Goal: Transaction & Acquisition: Obtain resource

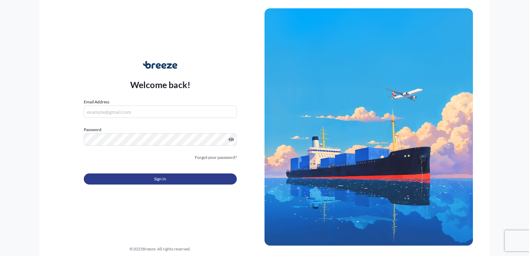
type input "[EMAIL_ADDRESS][DOMAIN_NAME]"
click at [175, 179] on button "Sign In" at bounding box center [160, 178] width 153 height 11
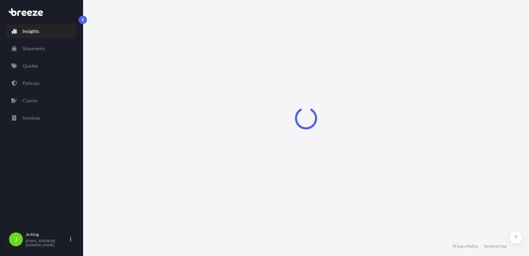
select select "2025"
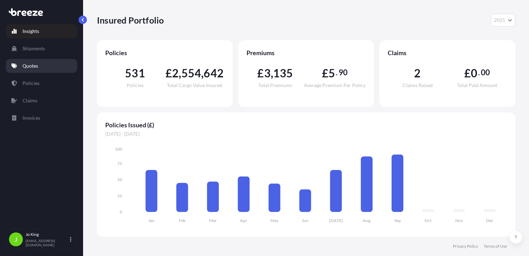
click at [36, 70] on link "Quotes" at bounding box center [41, 66] width 71 height 14
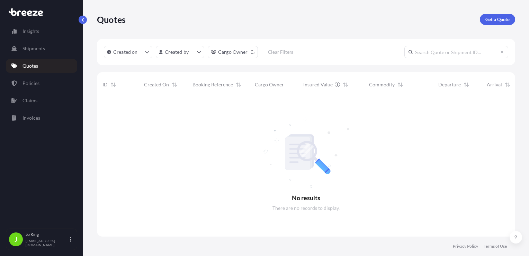
scroll to position [159, 413]
click at [506, 16] on p "Get a Quote" at bounding box center [498, 19] width 24 height 7
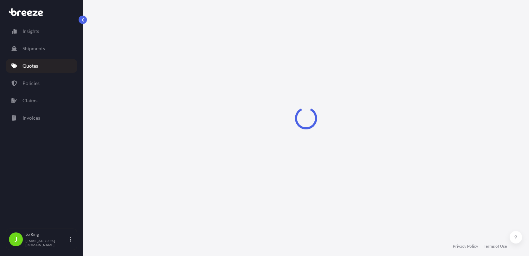
scroll to position [10, 0]
select select "Sea"
select select "1"
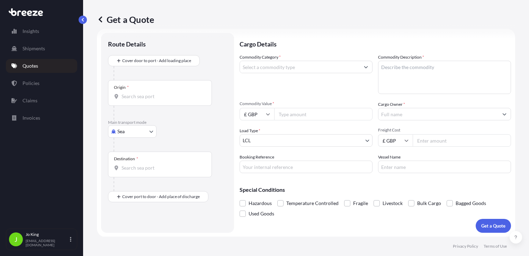
click at [138, 138] on div at bounding box center [171, 145] width 114 height 14
click at [138, 131] on body "Insights Shipments Quotes Policies Claims Invoices J [PERSON_NAME] [EMAIL_ADDRE…" at bounding box center [264, 128] width 529 height 256
click at [129, 172] on div "Road" at bounding box center [132, 174] width 43 height 12
select select "Road"
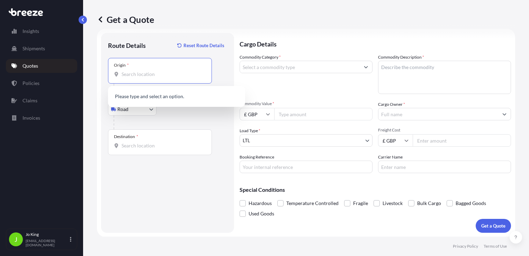
click at [141, 77] on input "Origin *" at bounding box center [163, 74] width 82 height 7
paste input "WA15 0AF"
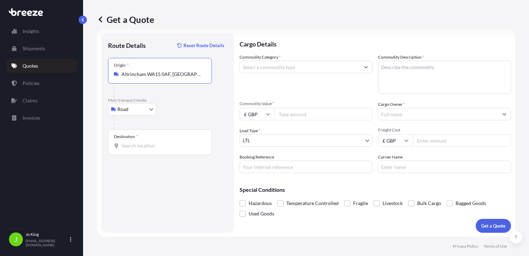
type input "Altrincham WA15 0AF, [GEOGRAPHIC_DATA]"
drag, startPoint x: 145, startPoint y: 144, endPoint x: 140, endPoint y: 146, distance: 5.3
click at [145, 144] on input "Destination *" at bounding box center [163, 145] width 82 height 7
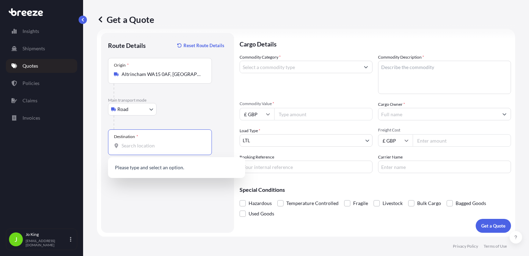
paste input "TW12 1BQ"
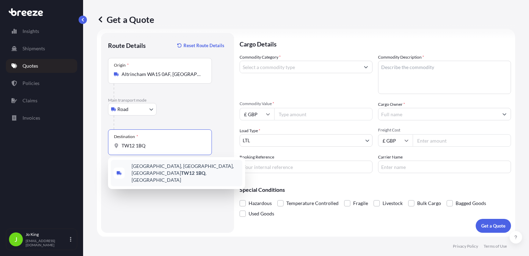
click at [144, 167] on span "[STREET_ADDRESS]" at bounding box center [186, 172] width 108 height 21
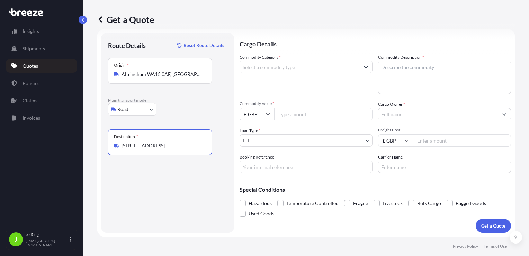
type input "[STREET_ADDRESS]"
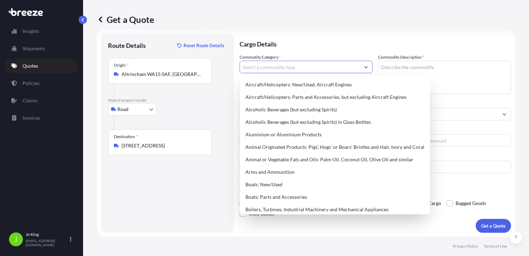
click at [273, 68] on input "Commodity Category *" at bounding box center [300, 67] width 120 height 12
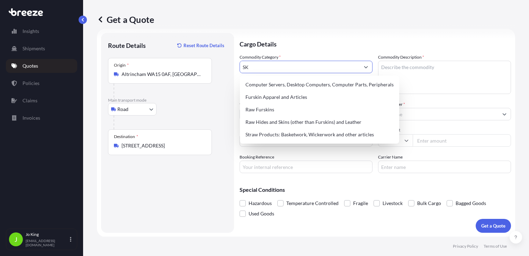
type input "S"
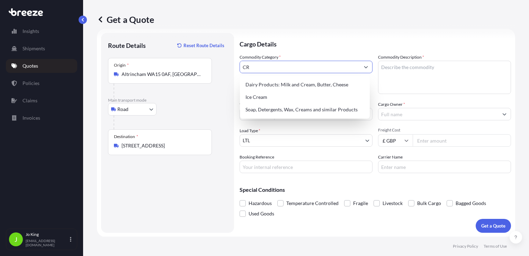
type input "C"
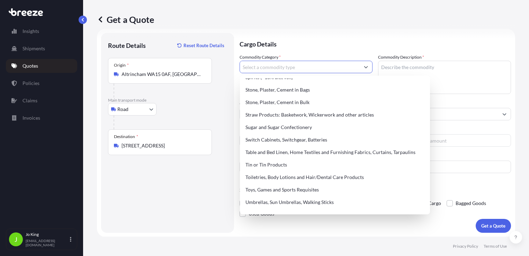
scroll to position [1455, 0]
click at [295, 177] on div "Toiletries, Body Lotions and Hair/Dental Care Products" at bounding box center [335, 176] width 185 height 12
type input "Toiletries, Body Lotions and Hair/Dental Care Products"
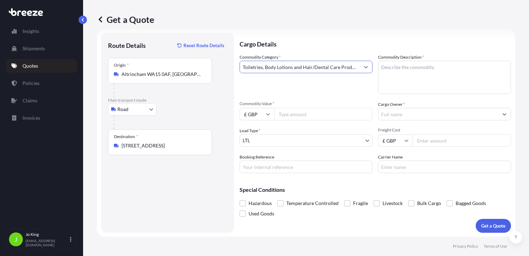
click at [394, 73] on textarea "Commodity Description *" at bounding box center [444, 77] width 133 height 33
type textarea "SKINCARE PRODUCTS"
click at [330, 112] on input "Commodity Value *" at bounding box center [323, 114] width 98 height 12
type input "500"
click at [387, 116] on input "Cargo Owner *" at bounding box center [439, 114] width 120 height 12
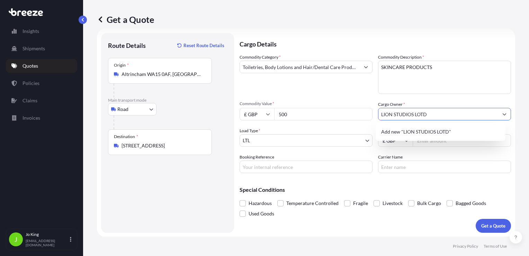
click at [418, 113] on input "LION STUDIOS LOTD" at bounding box center [439, 114] width 120 height 12
type input "LION STUDIOS LTD"
click at [355, 153] on div "Commodity Category * Toiletries, Body Lotions and Hair/Dental Care Products Com…" at bounding box center [376, 113] width 272 height 119
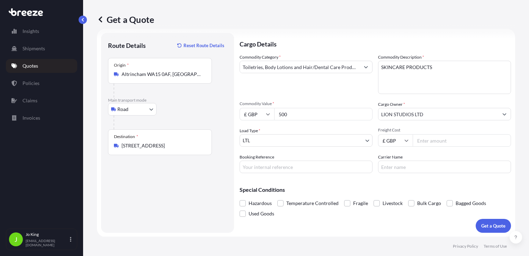
click at [420, 139] on input "Freight Cost" at bounding box center [462, 140] width 98 height 12
click at [278, 168] on input "Booking Reference" at bounding box center [306, 166] width 133 height 12
type input "2220281"
click at [336, 140] on body "Insights Shipments Quotes Policies Claims Invoices J [PERSON_NAME] [EMAIL_ADDRE…" at bounding box center [264, 128] width 529 height 256
click at [418, 141] on input "Freight Cost" at bounding box center [462, 140] width 98 height 12
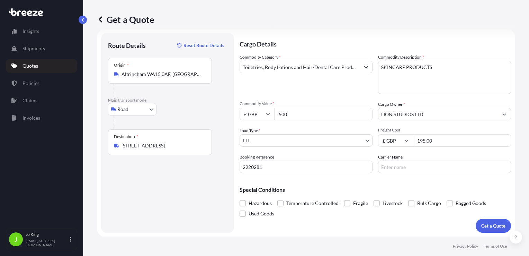
type input "195.00"
click at [410, 169] on input "Carrier Name" at bounding box center [444, 166] width 133 height 12
type input "PALLETWAYS"
click at [485, 224] on p "Get a Quote" at bounding box center [493, 225] width 24 height 7
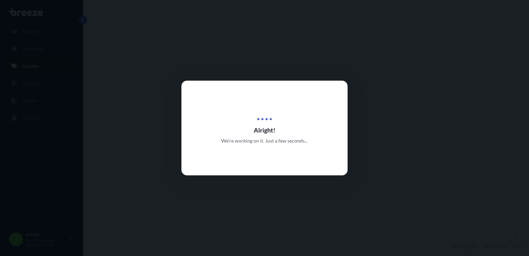
select select "Road"
select select "1"
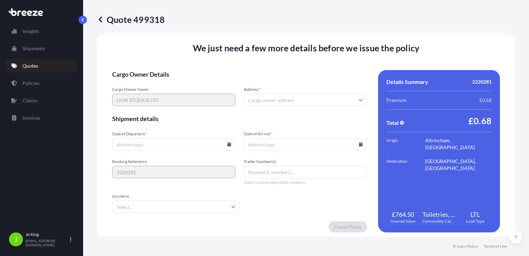
scroll to position [864, 0]
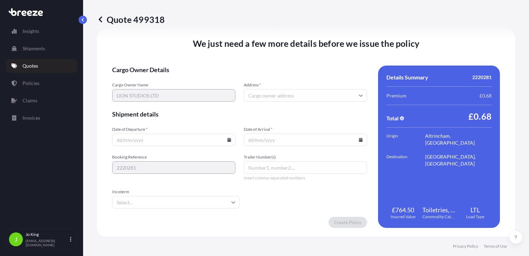
click at [158, 139] on input "Date of Departure *" at bounding box center [173, 139] width 123 height 12
click at [228, 139] on icon at bounding box center [230, 140] width 4 height 4
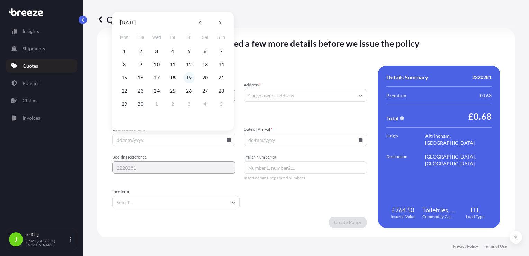
click at [189, 80] on button "19" at bounding box center [189, 77] width 11 height 11
type input "[DATE]"
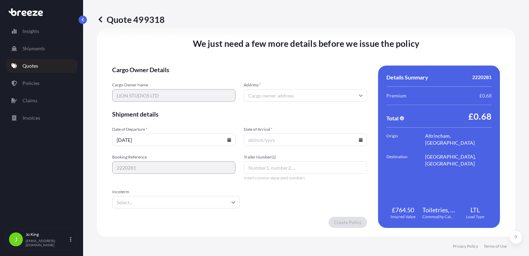
click at [359, 141] on icon at bounding box center [361, 140] width 4 height 4
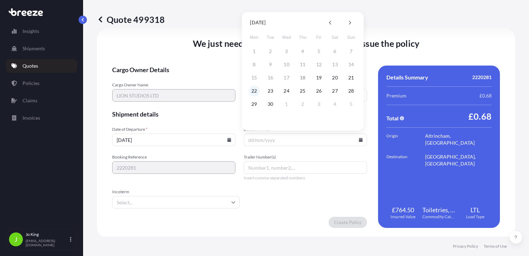
click at [256, 92] on button "22" at bounding box center [254, 90] width 11 height 11
type input "[DATE]"
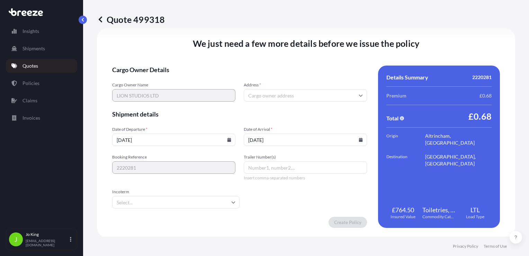
click at [272, 92] on input "Address *" at bounding box center [305, 95] width 123 height 12
click at [266, 99] on input "Address *" at bounding box center [305, 95] width 123 height 12
paste input "TW12 1BQ"
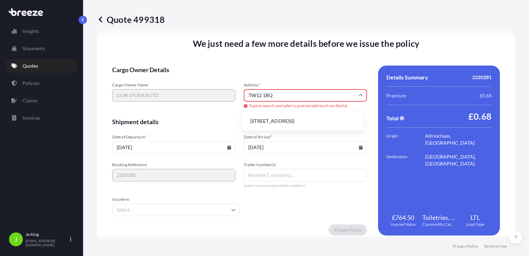
click at [288, 123] on li "[STREET_ADDRESS]" at bounding box center [303, 120] width 116 height 13
type input "[STREET_ADDRESS]"
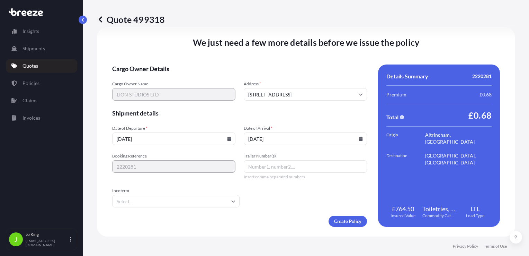
scroll to position [864, 0]
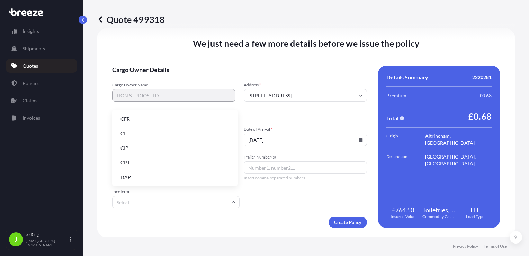
click at [234, 203] on input "Incoterm" at bounding box center [175, 202] width 127 height 12
click at [267, 212] on form "Cargo Owner Details Cargo Owner Name LION STUDIOS LTD Address * [STREET_ADDRESS…" at bounding box center [239, 146] width 255 height 162
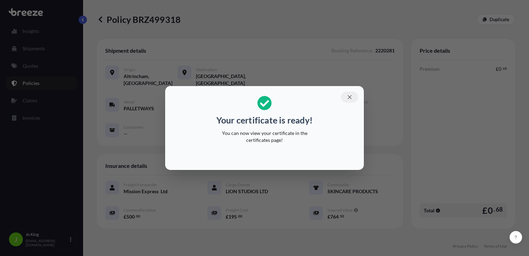
click at [352, 98] on icon "button" at bounding box center [350, 97] width 6 height 6
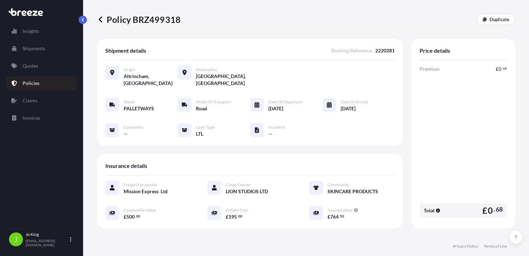
click at [150, 20] on p "Policy BRZ499318" at bounding box center [139, 19] width 84 height 11
copy p "BRZ499318"
click at [30, 69] on p "Quotes" at bounding box center [31, 65] width 16 height 7
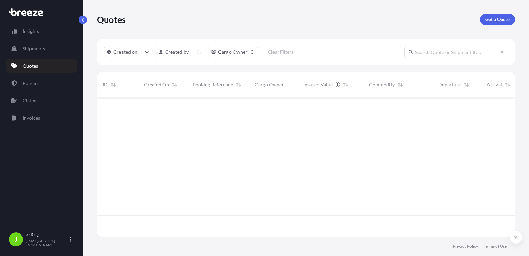
scroll to position [138, 413]
click at [492, 21] on p "Get a Quote" at bounding box center [498, 19] width 24 height 7
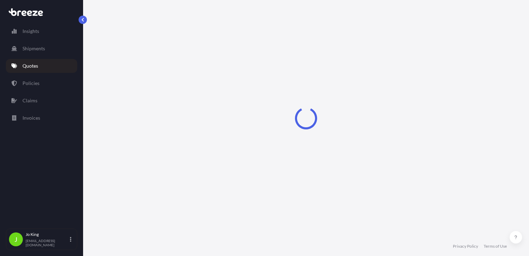
select select "Sea"
select select "1"
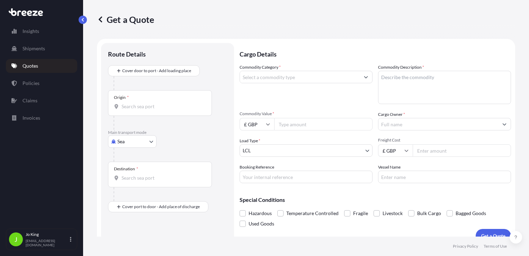
scroll to position [10, 0]
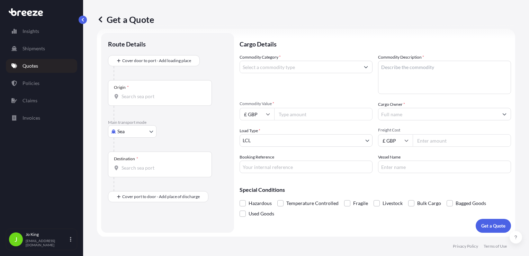
click at [134, 135] on body "Insights Shipments Quotes Policies Claims Invoices J [PERSON_NAME] [EMAIL_ADDRE…" at bounding box center [264, 128] width 529 height 256
click at [133, 171] on div "Road" at bounding box center [132, 174] width 43 height 12
select select "Road"
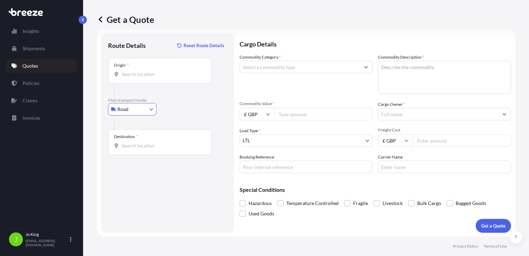
click at [151, 75] on input "Origin *" at bounding box center [163, 74] width 82 height 7
click at [132, 74] on input "Origin * Please select an origin" at bounding box center [163, 74] width 82 height 7
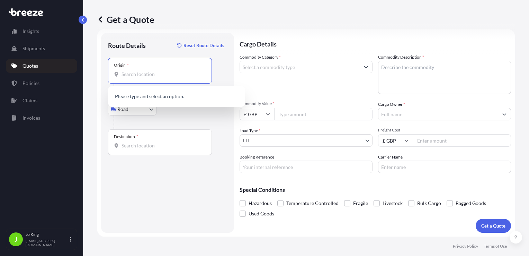
paste input "EC1R 5HL"
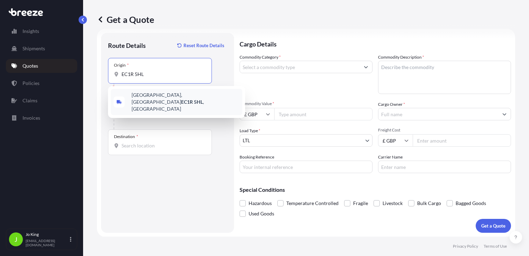
click at [154, 98] on span "[STREET_ADDRESS]" at bounding box center [186, 101] width 108 height 21
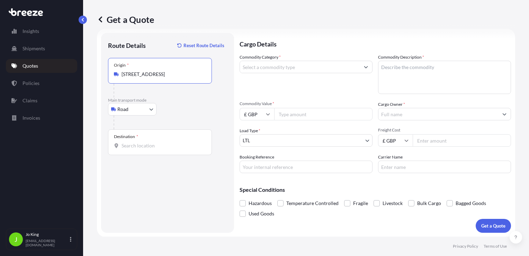
type input "[STREET_ADDRESS]"
click at [140, 142] on input "Destination *" at bounding box center [163, 145] width 82 height 7
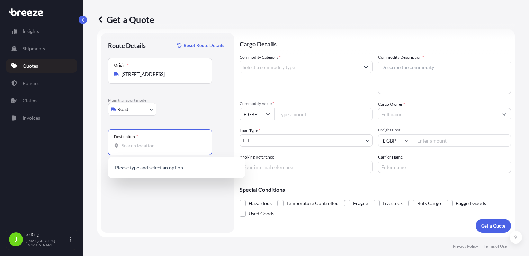
paste input "LU4 0DZ"
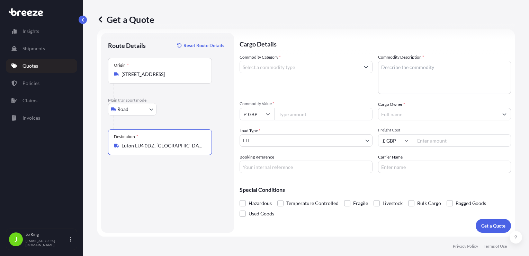
type input "Luton LU4 0DZ, [GEOGRAPHIC_DATA]"
click at [280, 67] on input "Commodity Category *" at bounding box center [300, 67] width 120 height 12
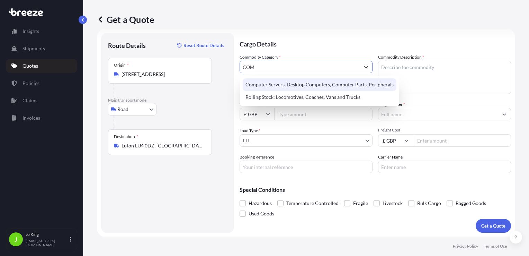
click at [301, 81] on div "Computer Servers, Desktop Computers, Computer Parts, Peripherals" at bounding box center [320, 84] width 154 height 12
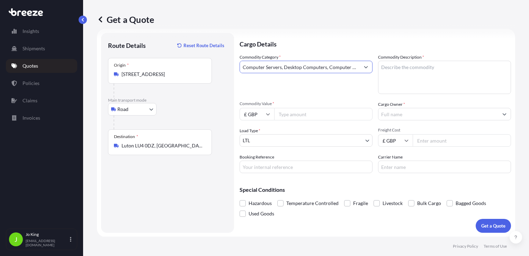
type input "Computer Servers, Desktop Computers, Computer Parts, Peripherals"
click at [416, 72] on textarea "Commodity Description *" at bounding box center [444, 77] width 133 height 33
type textarea "VR HEADSETS"
click at [294, 113] on input "Commodity Value *" at bounding box center [323, 114] width 98 height 12
click at [316, 112] on input "Commodity Value *" at bounding box center [323, 114] width 98 height 12
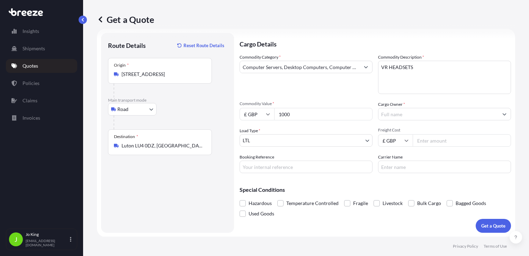
type input "1000"
click at [385, 115] on input "Cargo Owner *" at bounding box center [439, 114] width 120 height 12
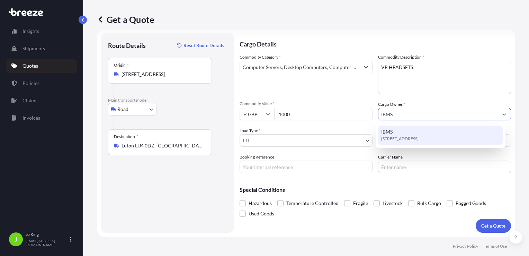
click at [399, 139] on span "[STREET_ADDRESS]" at bounding box center [399, 138] width 37 height 7
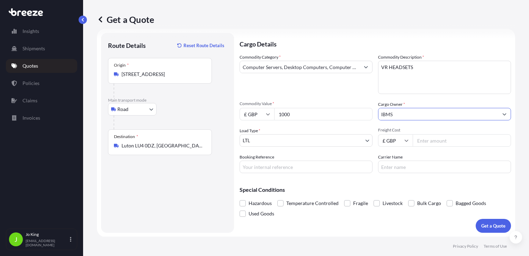
type input "IBMS"
click at [424, 142] on input "Freight Cost" at bounding box center [462, 140] width 98 height 12
click at [423, 139] on input "Freight Cost" at bounding box center [462, 140] width 98 height 12
type input "22.42"
click at [302, 167] on input "Booking Reference" at bounding box center [306, 166] width 133 height 12
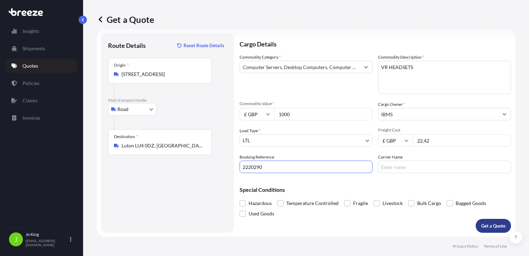
type input "2220290"
click at [481, 227] on p "Get a Quote" at bounding box center [493, 225] width 24 height 7
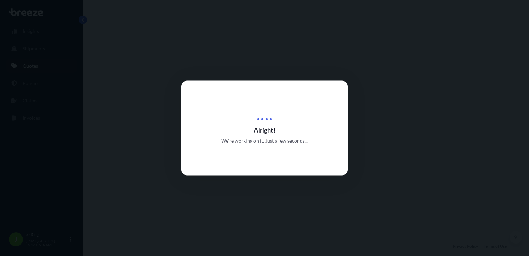
select select "Road"
select select "1"
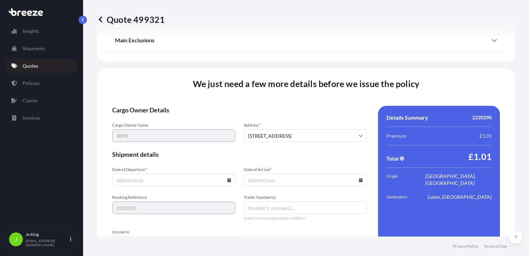
scroll to position [864, 0]
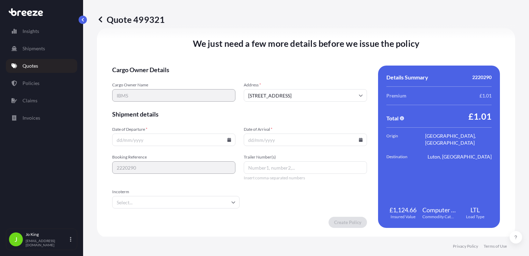
click at [228, 141] on icon at bounding box center [230, 140] width 4 height 4
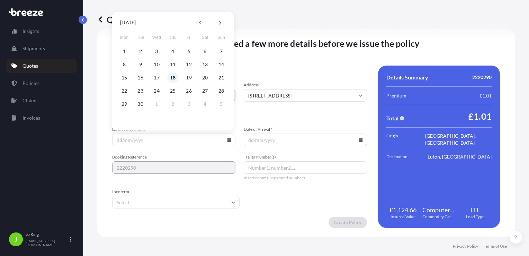
click at [174, 78] on button "18" at bounding box center [172, 77] width 11 height 11
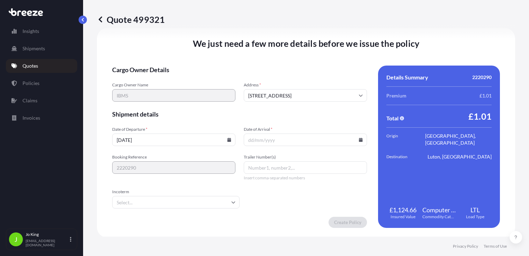
type input "[DATE]"
click at [359, 141] on icon at bounding box center [361, 140] width 4 height 4
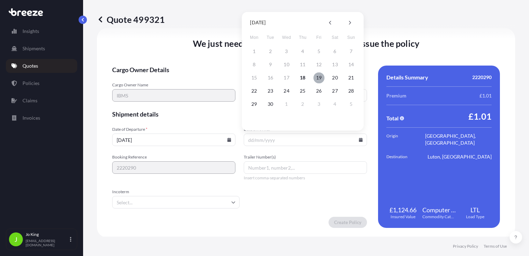
click at [319, 78] on button "19" at bounding box center [318, 77] width 11 height 11
type input "[DATE]"
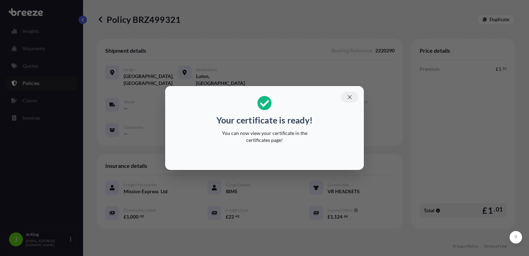
click at [347, 97] on icon "button" at bounding box center [350, 97] width 6 height 6
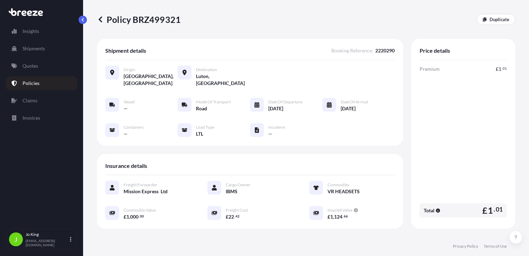
click at [159, 15] on p "Policy BRZ499321" at bounding box center [139, 19] width 84 height 11
click at [160, 17] on p "Policy BRZ499321" at bounding box center [139, 19] width 84 height 11
copy p "BRZ499321"
